Goal: Find specific page/section: Find specific page/section

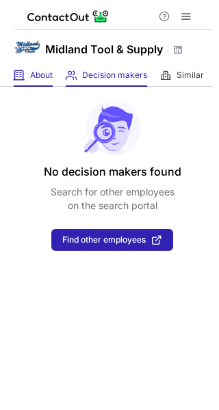
click at [28, 79] on div "About About Company" at bounding box center [33, 75] width 39 height 23
